Goal: Task Accomplishment & Management: Manage account settings

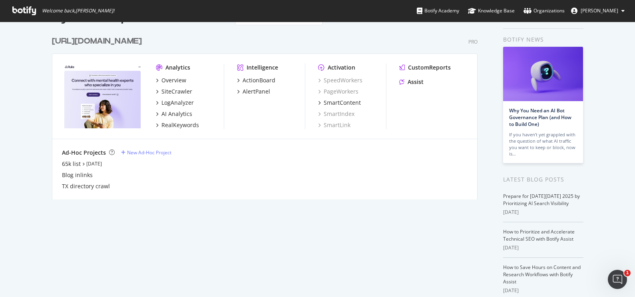
scroll to position [18, 0]
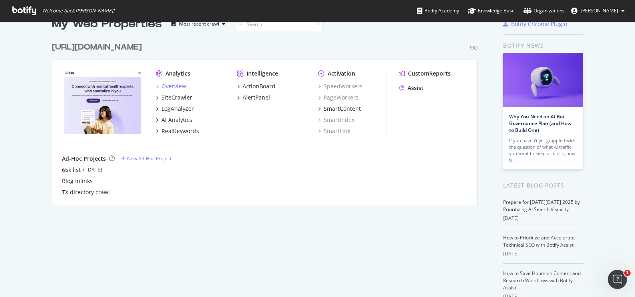
click at [166, 89] on div "Overview" at bounding box center [173, 86] width 25 height 8
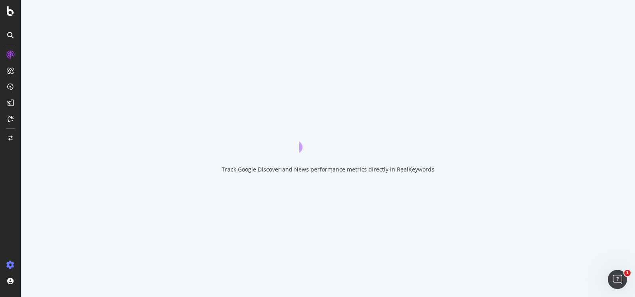
click at [8, 265] on icon at bounding box center [10, 265] width 8 height 8
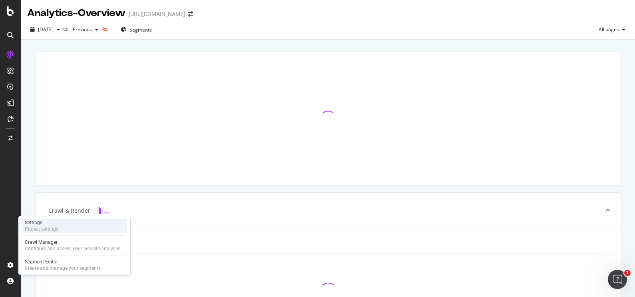
click at [46, 226] on div "Project settings" at bounding box center [42, 229] width 34 height 6
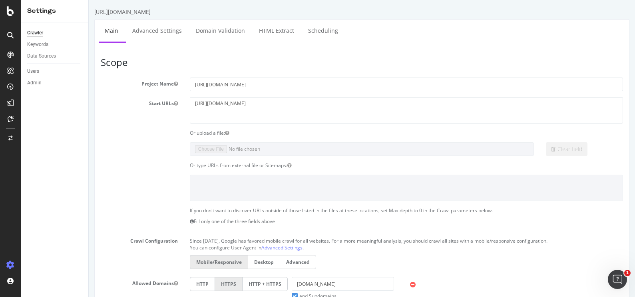
scroll to position [4, 0]
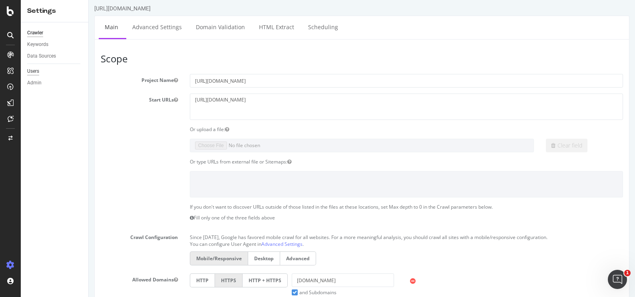
click at [34, 71] on div "Users" at bounding box center [33, 71] width 12 height 8
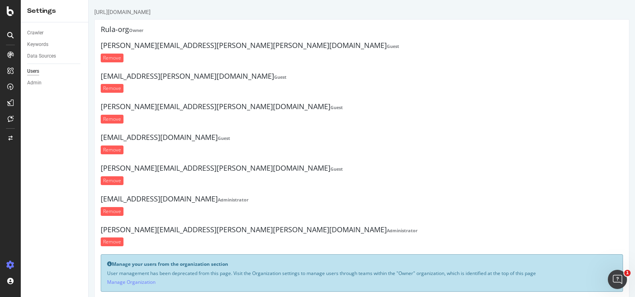
scroll to position [17, 0]
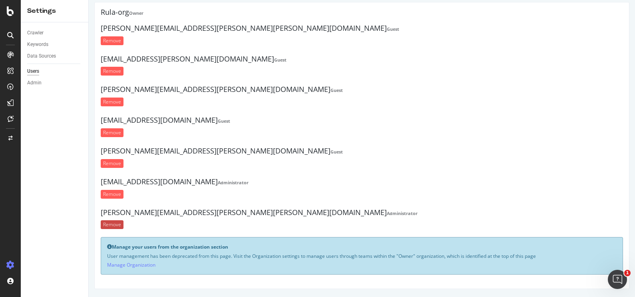
click at [110, 224] on input "Remove" at bounding box center [112, 224] width 23 height 9
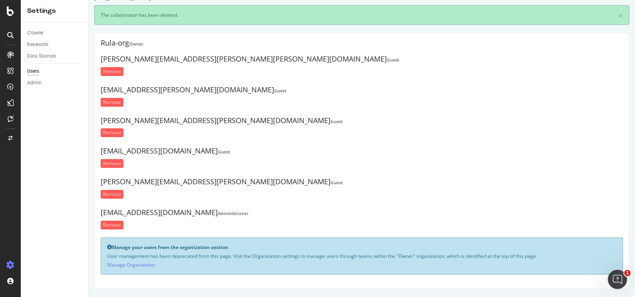
scroll to position [13, 0]
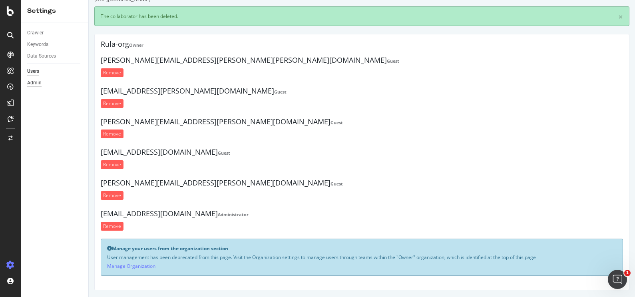
click at [32, 81] on div "Admin" at bounding box center [34, 83] width 14 height 8
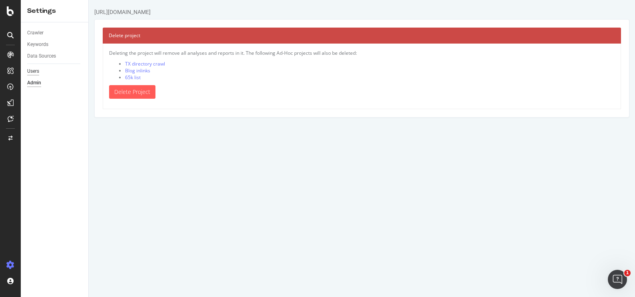
click at [36, 73] on div "Users" at bounding box center [33, 71] width 12 height 8
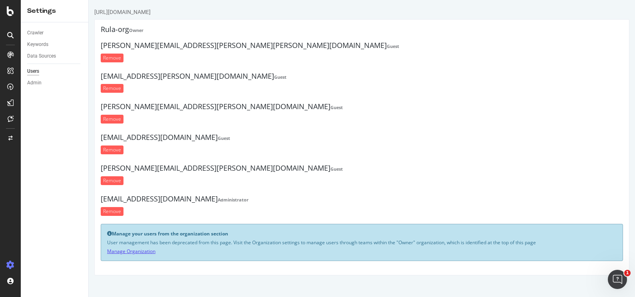
click at [147, 251] on link "Manage Organization" at bounding box center [131, 251] width 48 height 7
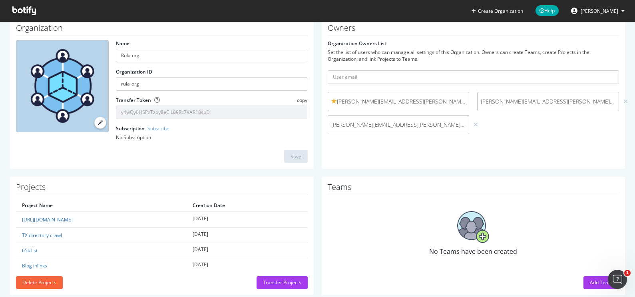
scroll to position [51, 0]
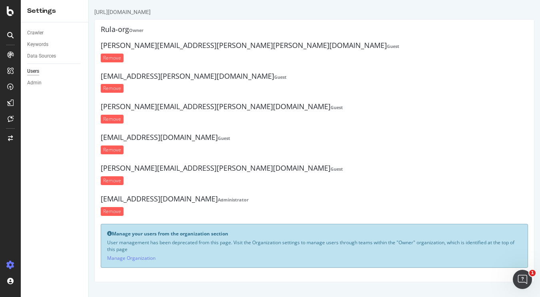
click at [387, 285] on html "https://www.rula.com/ Rula-org Owner mike.mowatt@rula.com Guest Remove nik.baro…" at bounding box center [314, 145] width 451 height 290
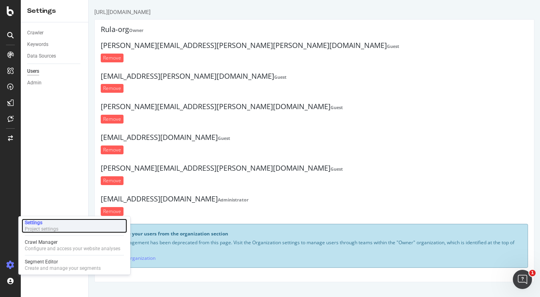
click at [49, 228] on div "Project settings" at bounding box center [42, 229] width 34 height 6
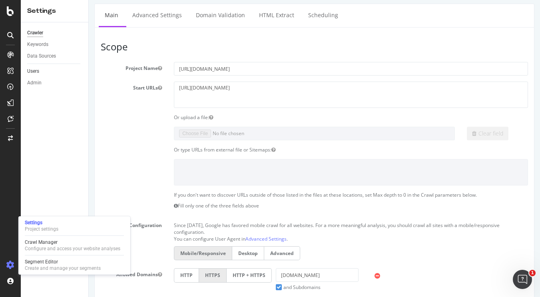
scroll to position [18, 0]
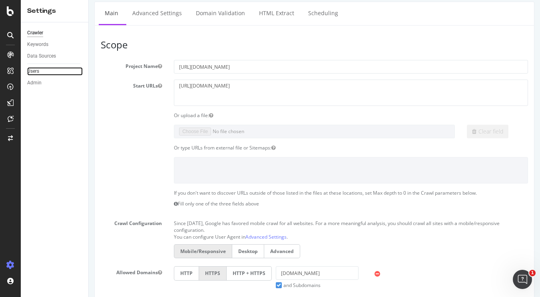
click at [46, 72] on link "Users" at bounding box center [55, 71] width 56 height 8
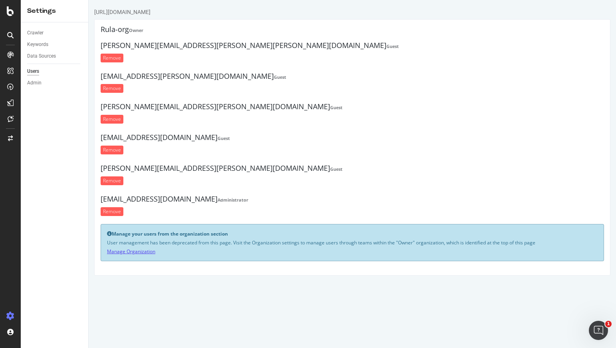
click at [133, 252] on link "Manage Organization" at bounding box center [131, 251] width 48 height 7
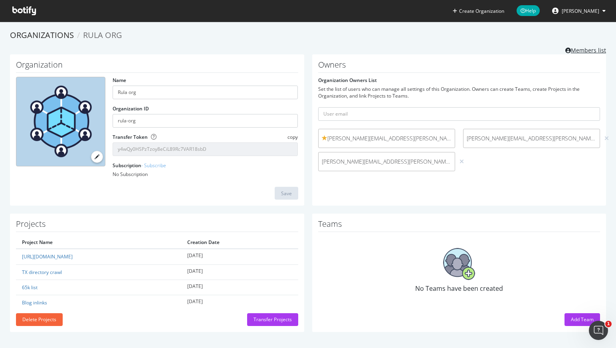
click at [596, 50] on link "Members list" at bounding box center [586, 49] width 41 height 10
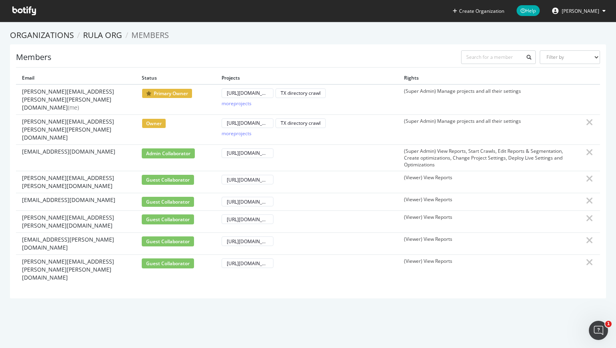
click at [585, 10] on span "[PERSON_NAME]" at bounding box center [581, 11] width 38 height 7
click at [371, 38] on ol "Organizations Rula org Members" at bounding box center [308, 36] width 596 height 12
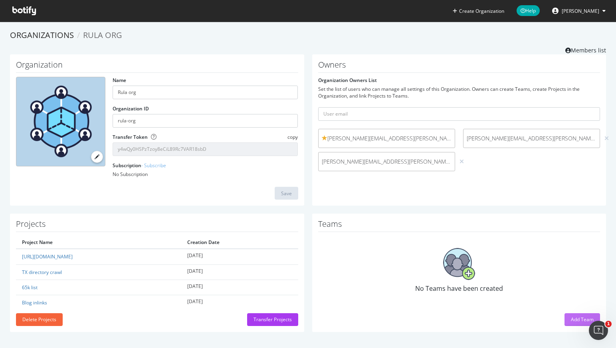
click at [572, 320] on div "Add Team" at bounding box center [582, 319] width 23 height 7
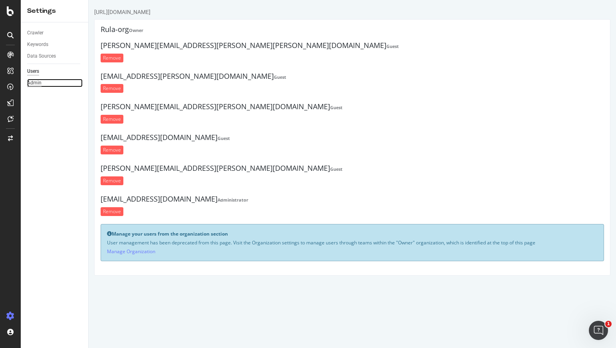
click at [37, 81] on div "Admin" at bounding box center [34, 83] width 14 height 8
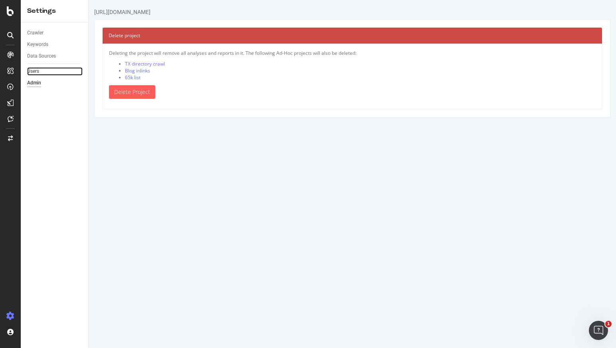
click at [43, 71] on link "Users" at bounding box center [55, 71] width 56 height 8
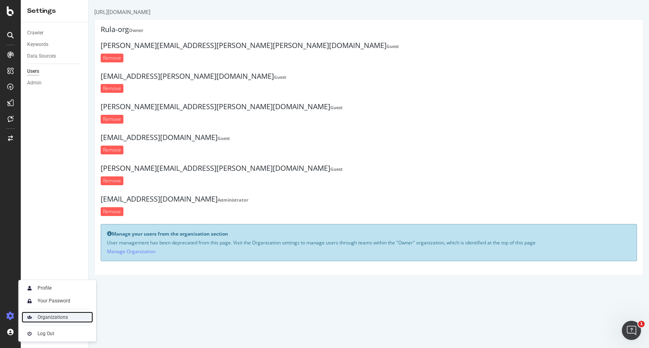
click at [41, 318] on div "Organizations" at bounding box center [53, 317] width 30 height 6
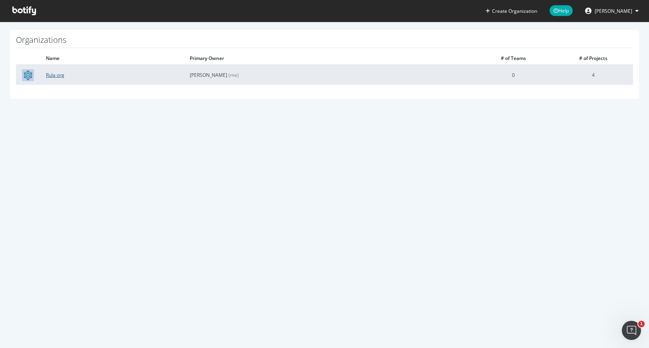
click at [50, 73] on link "Rula org" at bounding box center [55, 75] width 18 height 7
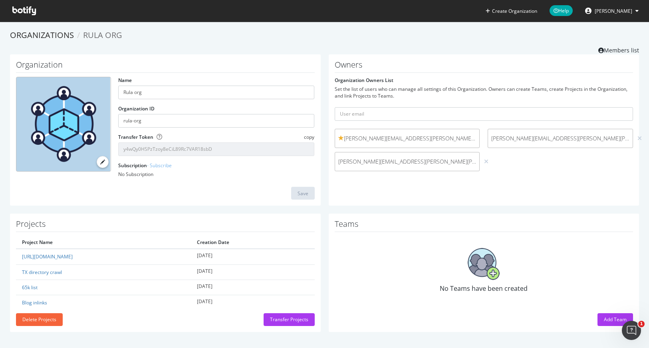
click at [30, 13] on icon at bounding box center [24, 10] width 24 height 9
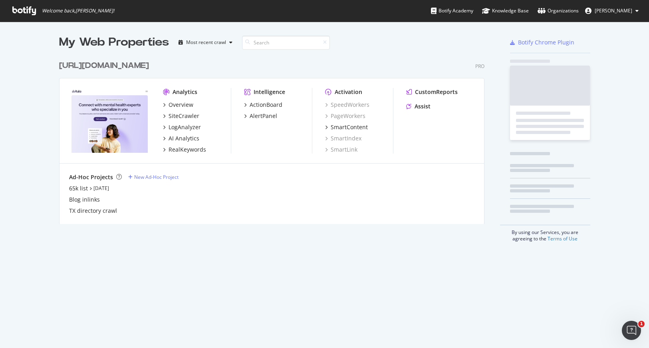
scroll to position [348, 649]
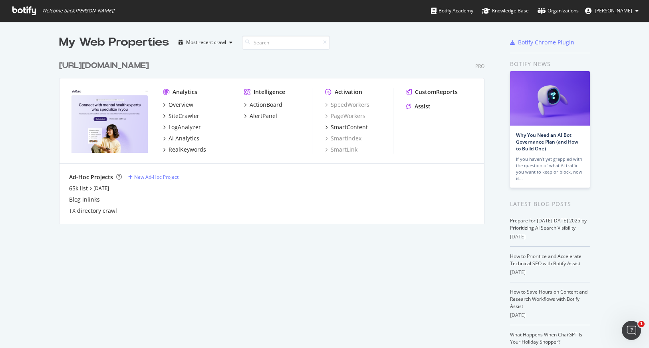
click at [34, 16] on span "Welcome back, Nick Schurk !" at bounding box center [63, 11] width 115 height 22
click at [183, 107] on div "Overview" at bounding box center [181, 105] width 25 height 8
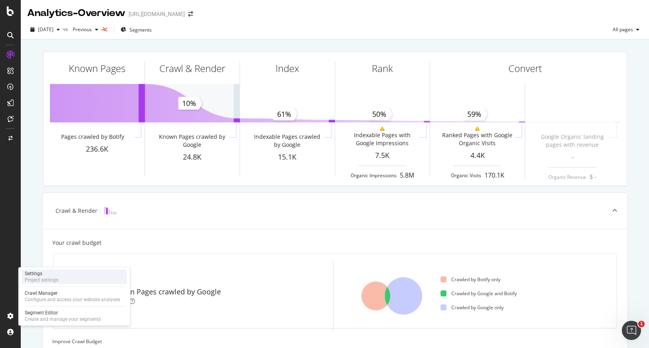
click at [48, 280] on div "Project settings" at bounding box center [42, 279] width 34 height 6
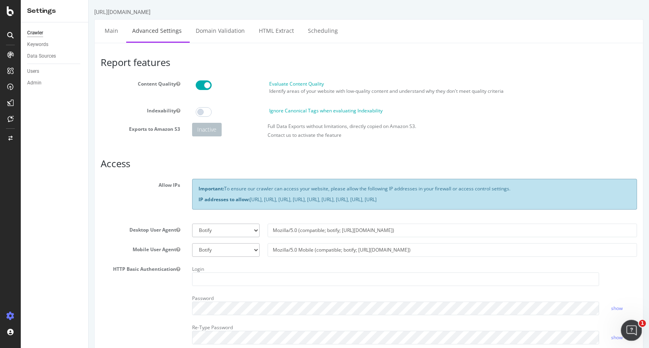
click at [616, 334] on div "Open Intercom Messenger" at bounding box center [630, 329] width 26 height 26
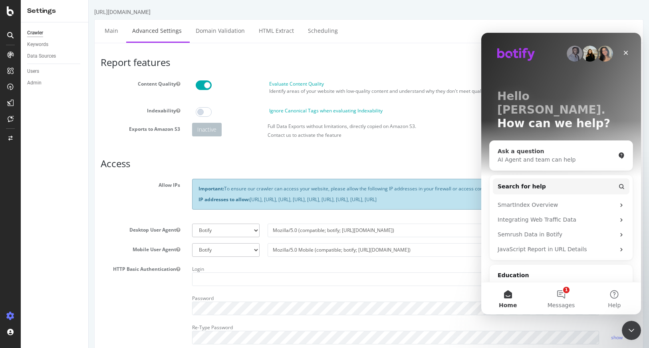
click at [552, 150] on div "Ask a question AI Agent and team can help" at bounding box center [561, 156] width 143 height 30
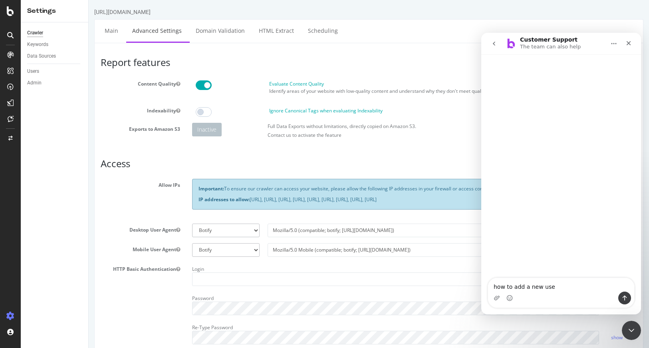
type textarea "how to add a new user"
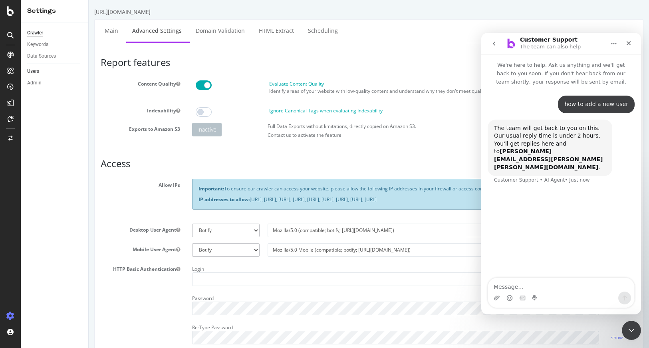
click at [41, 72] on link "Users" at bounding box center [55, 71] width 56 height 8
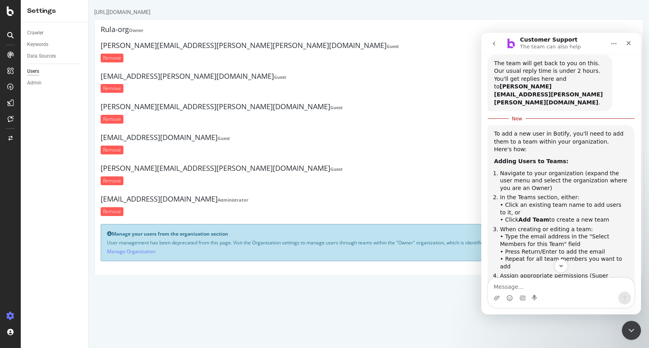
scroll to position [76, 0]
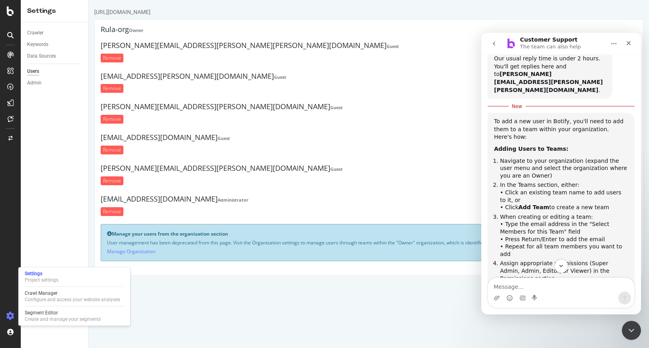
click at [495, 46] on icon "go back" at bounding box center [494, 43] width 6 height 6
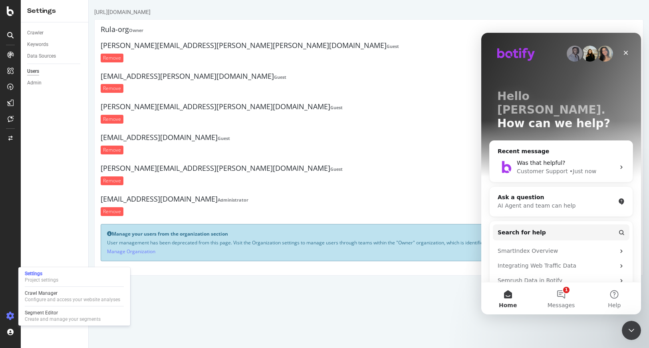
scroll to position [44, 0]
click at [616, 53] on icon "Close" at bounding box center [626, 53] width 6 height 6
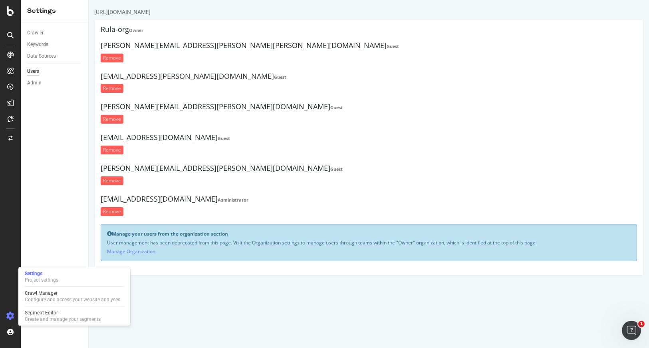
scroll to position [0, 0]
click at [84, 278] on div "Settings Project settings" at bounding box center [74, 276] width 105 height 14
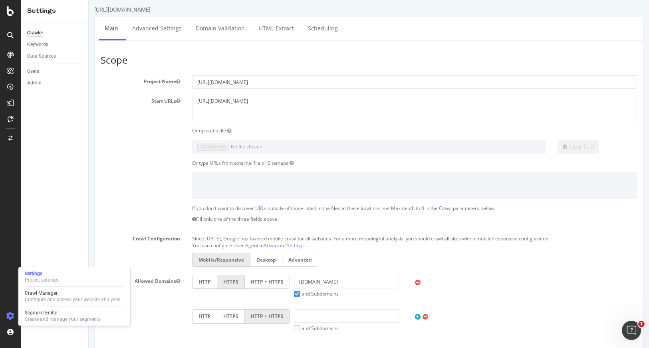
scroll to position [8, 0]
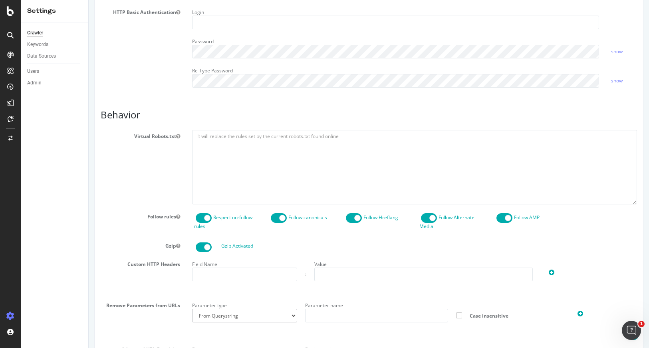
scroll to position [358, 0]
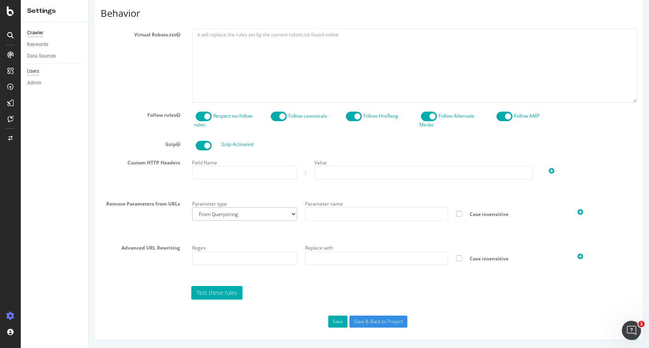
click at [39, 71] on div "Users" at bounding box center [33, 71] width 12 height 8
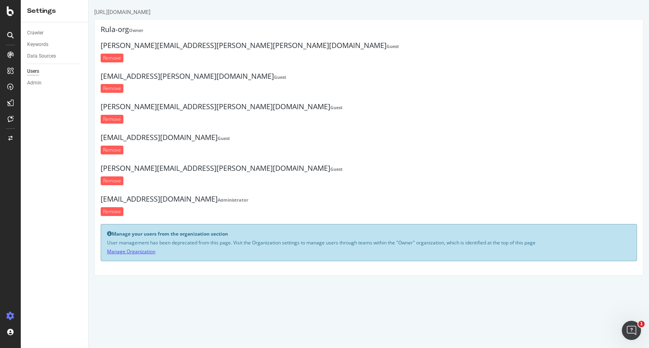
click at [125, 251] on link "Manage Organization" at bounding box center [131, 251] width 48 height 7
click at [131, 253] on link "Manage Organization" at bounding box center [131, 251] width 48 height 7
click at [144, 250] on link "Manage Organization" at bounding box center [131, 251] width 48 height 7
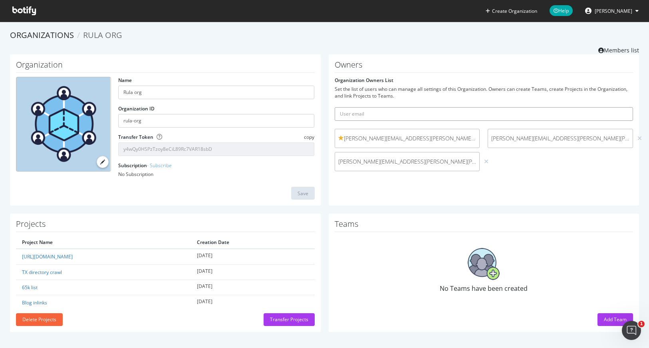
click at [397, 115] on input "text" at bounding box center [484, 114] width 299 height 14
click at [603, 51] on icon at bounding box center [601, 51] width 6 height 6
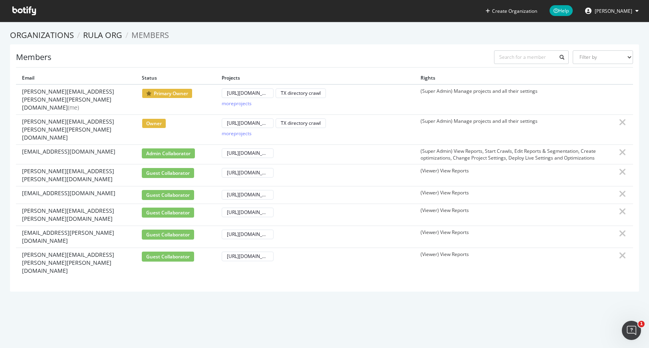
drag, startPoint x: 341, startPoint y: 292, endPoint x: 298, endPoint y: 249, distance: 61.3
click at [341, 292] on div "Create Organization Help [PERSON_NAME] Organizations Rula org Members Members F…" at bounding box center [324, 174] width 649 height 348
click at [175, 190] on span "guest collaborator" at bounding box center [168, 195] width 52 height 10
click at [174, 190] on span "guest collaborator" at bounding box center [168, 195] width 52 height 10
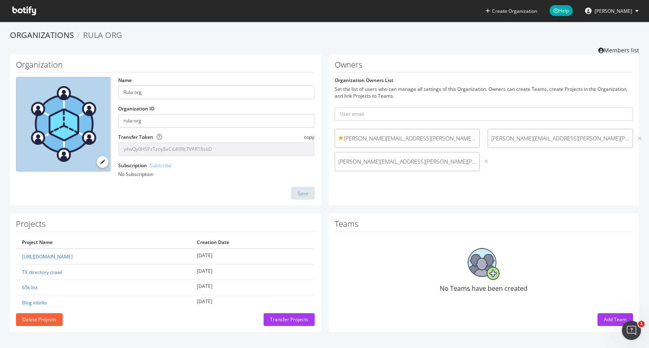
click at [552, 163] on small "(me)" at bounding box center [556, 162] width 9 height 6
click at [408, 115] on input "text" at bounding box center [484, 114] width 299 height 14
paste input "will@alba.cc"
type input "will@alba.cc"
click at [423, 109] on input "will@alba.cc" at bounding box center [484, 114] width 299 height 14
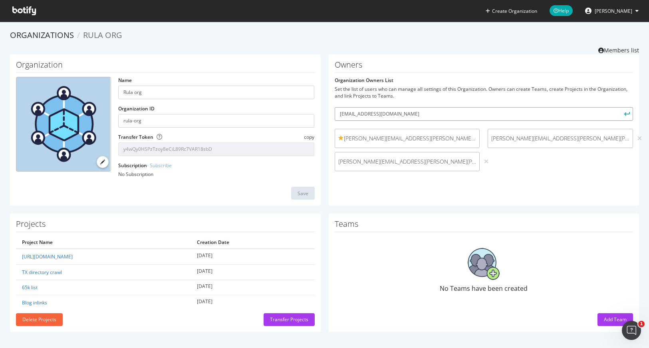
click at [423, 109] on input "will@alba.cc" at bounding box center [484, 114] width 299 height 14
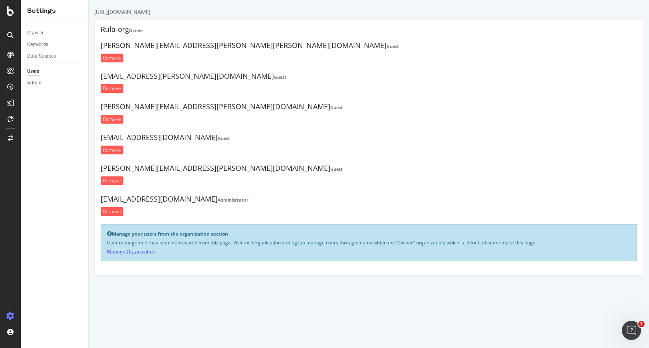
click at [138, 252] on link "Manage Organization" at bounding box center [131, 251] width 48 height 7
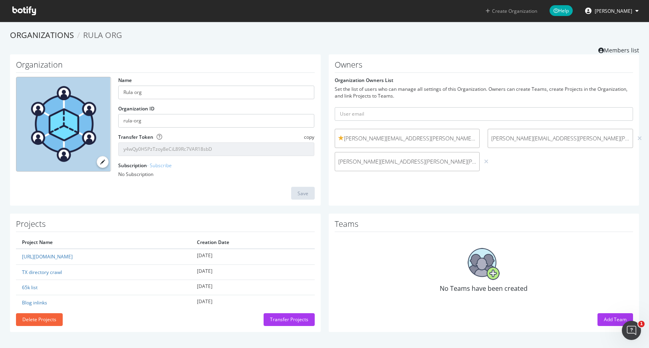
click at [511, 15] on link "Create Organization" at bounding box center [511, 11] width 64 height 22
click at [510, 10] on button "Create Organization" at bounding box center [511, 11] width 52 height 8
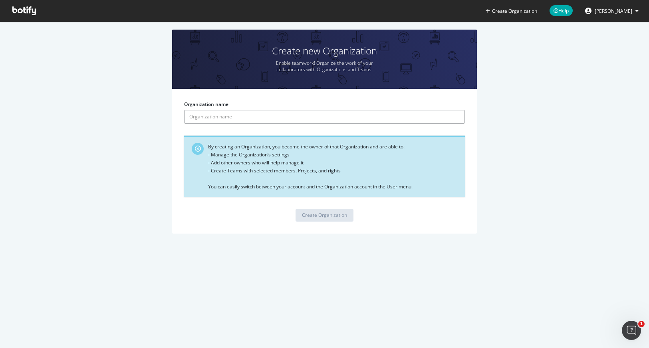
click at [276, 119] on input "Organization name" at bounding box center [324, 117] width 281 height 14
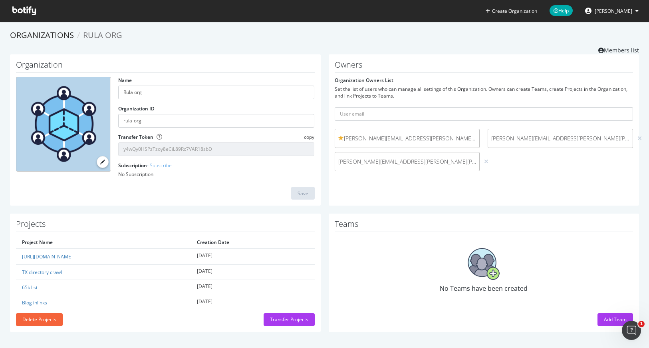
click at [599, 314] on button "Add Team" at bounding box center [616, 319] width 36 height 13
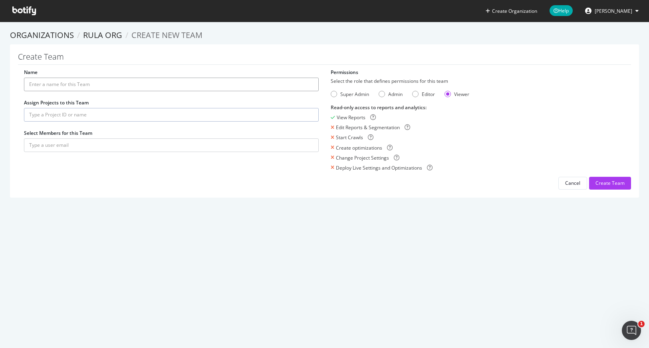
click at [136, 87] on input "Name" at bounding box center [171, 84] width 295 height 14
type input "[PERSON_NAME]"
click at [122, 114] on input "text" at bounding box center [171, 115] width 295 height 14
drag, startPoint x: 161, startPoint y: 209, endPoint x: 133, endPoint y: 170, distance: 48.6
click at [161, 209] on section "Organizations Rula org Create new Team Create Team Name [PERSON_NAME] Assign Pr…" at bounding box center [324, 118] width 649 height 192
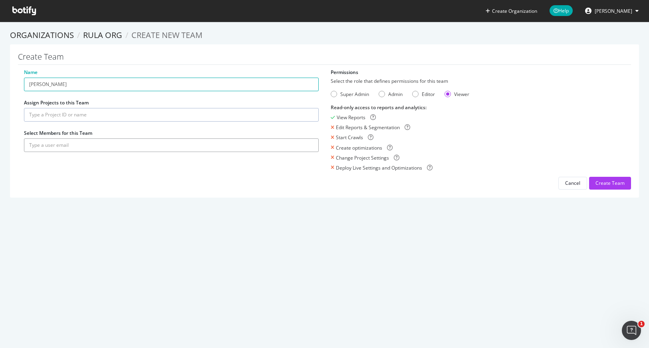
click at [114, 142] on input "text" at bounding box center [171, 145] width 295 height 14
paste input "[EMAIL_ADDRESS][DOMAIN_NAME]"
type input "[EMAIL_ADDRESS][DOMAIN_NAME]"
click at [154, 185] on div "Name [PERSON_NAME] Assign Projects to this Team Select Members for this Team [E…" at bounding box center [324, 129] width 613 height 121
click at [417, 93] on div "Editor" at bounding box center [415, 94] width 6 height 6
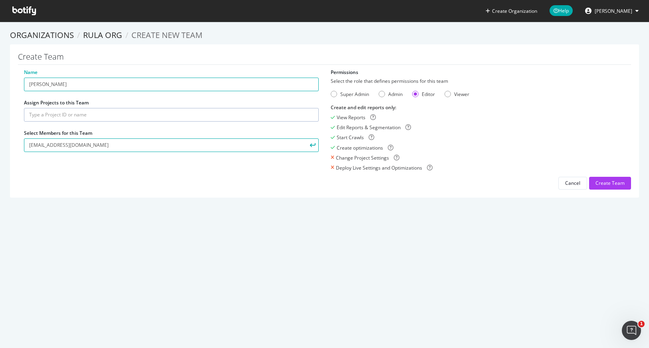
click at [313, 145] on icon "submit" at bounding box center [313, 145] width 6 height 4
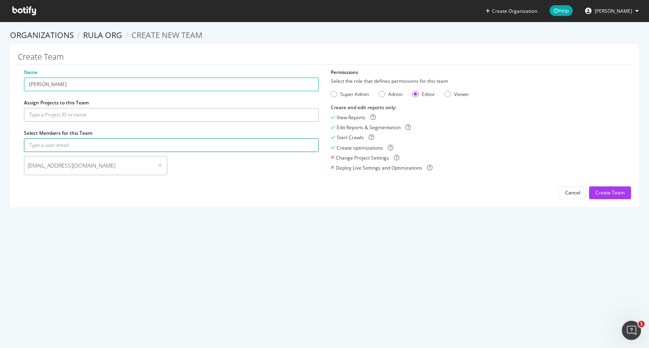
click at [121, 143] on input "text" at bounding box center [171, 145] width 295 height 14
paste input "[EMAIL_ADDRESS][DOMAIN_NAME]"
type input "[EMAIL_ADDRESS][DOMAIN_NAME]"
click at [314, 145] on icon "submit" at bounding box center [313, 145] width 6 height 4
click at [86, 139] on input "text" at bounding box center [171, 145] width 295 height 14
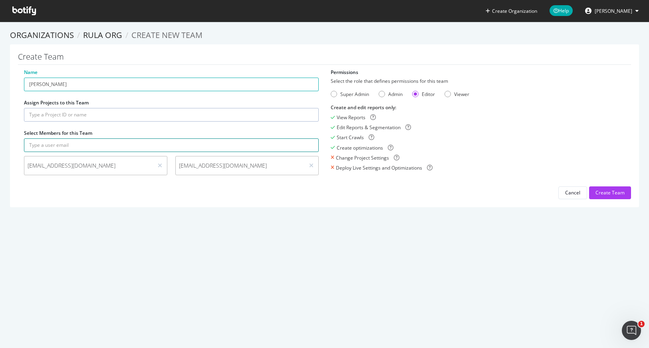
paste input "[EMAIL_ADDRESS][DOMAIN_NAME]"
type input "[EMAIL_ADDRESS][DOMAIN_NAME]"
click at [312, 145] on icon "submit" at bounding box center [313, 145] width 6 height 4
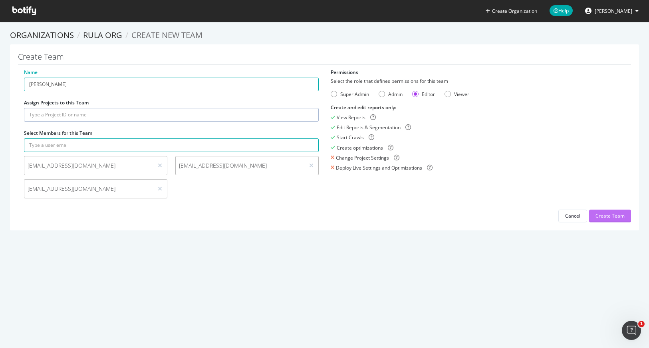
click at [617, 219] on div "Create Team" at bounding box center [610, 216] width 29 height 12
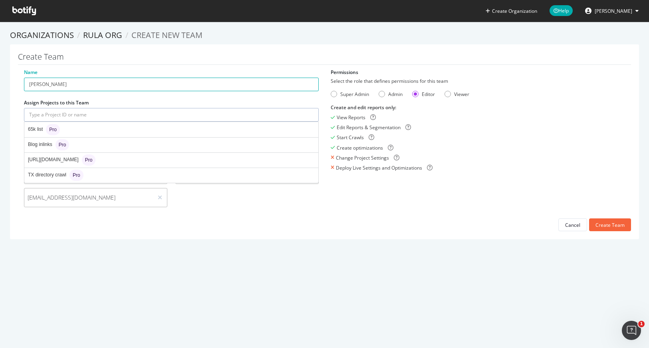
click at [151, 114] on input "text" at bounding box center [171, 115] width 295 height 14
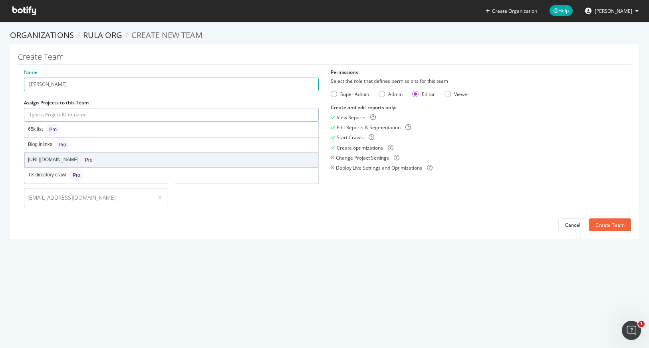
click at [161, 163] on div "[URL][DOMAIN_NAME] Pro" at bounding box center [171, 160] width 293 height 14
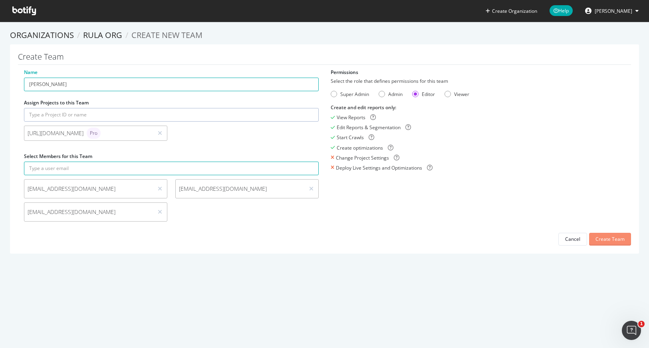
click at [624, 236] on div "Create Team" at bounding box center [610, 238] width 29 height 7
